Goal: Information Seeking & Learning: Learn about a topic

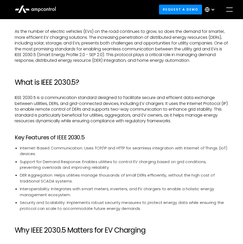
scroll to position [258, 0]
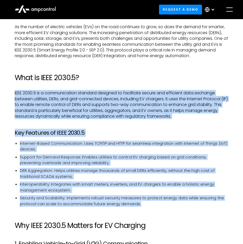
drag, startPoint x: 14, startPoint y: 91, endPoint x: 167, endPoint y: 202, distance: 189.1
copy div "IEEE 2030.5 is a communication standard designed to facilitate secure and effic…"
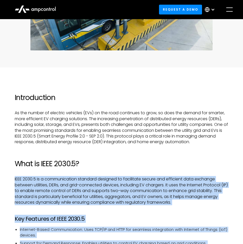
scroll to position [181, 0]
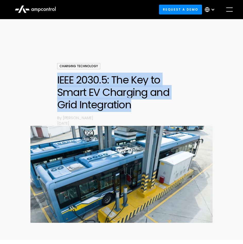
drag, startPoint x: 131, startPoint y: 105, endPoint x: 52, endPoint y: 82, distance: 82.0
click at [52, 82] on div "Charging Technology IEEE 2030.5: The Key to Smart EV Charging and Grid Integrat…" at bounding box center [121, 145] width 243 height 164
copy h1 "IEEE 2030.5: The Key to Smart EV Charging and Grid Integration"
